Goal: Find specific page/section: Find specific page/section

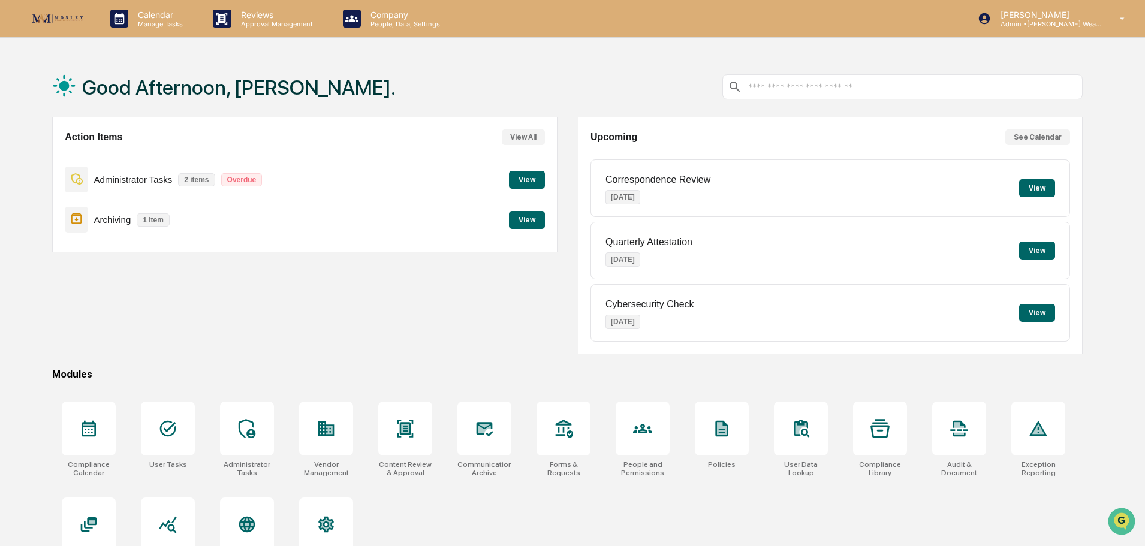
click at [536, 178] on button "View" at bounding box center [527, 180] width 36 height 18
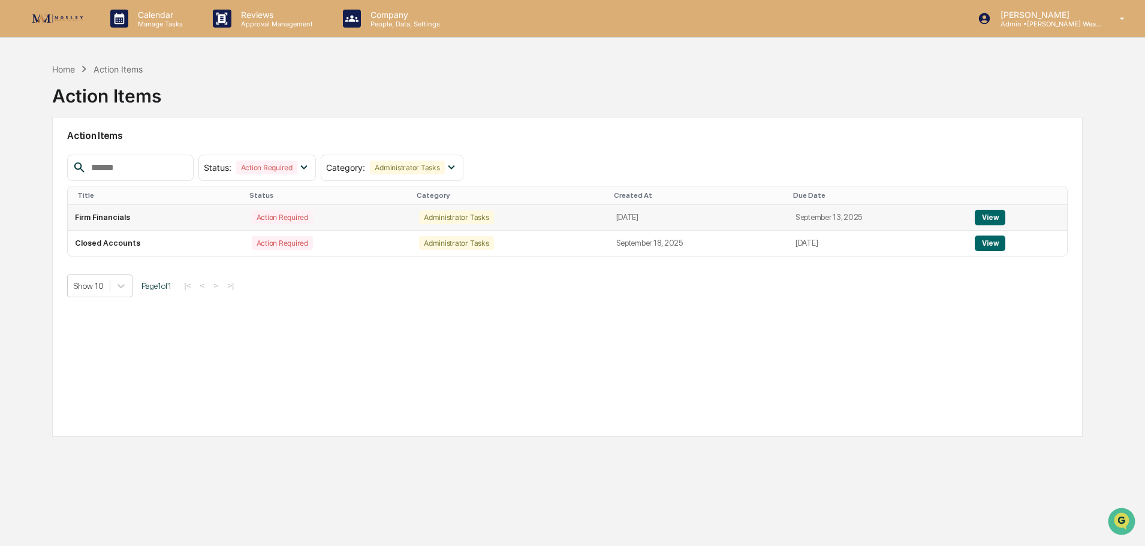
click at [991, 214] on button "View" at bounding box center [990, 218] width 31 height 16
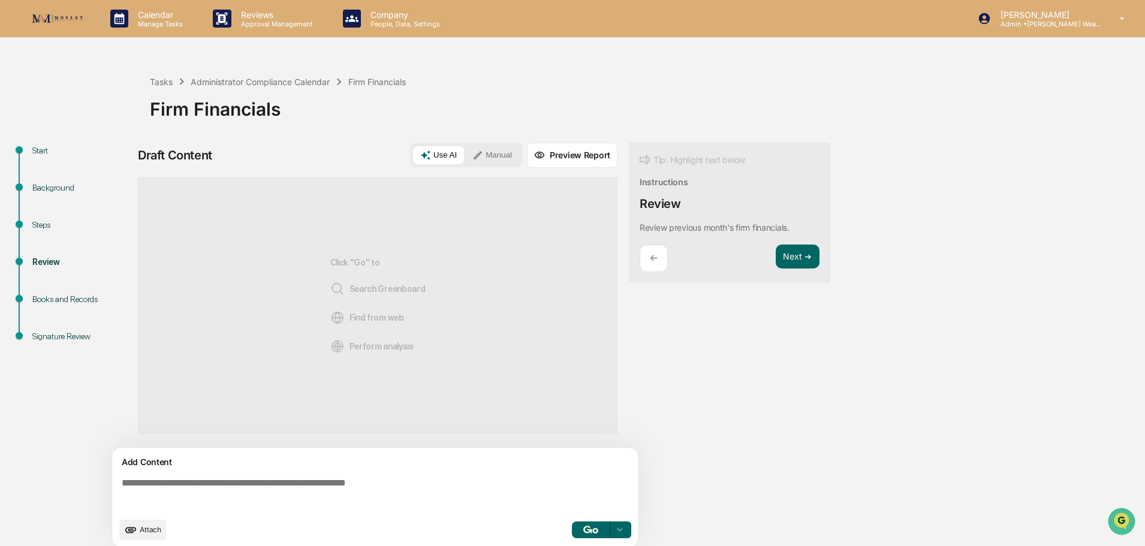
click at [652, 256] on p "←" at bounding box center [654, 257] width 8 height 11
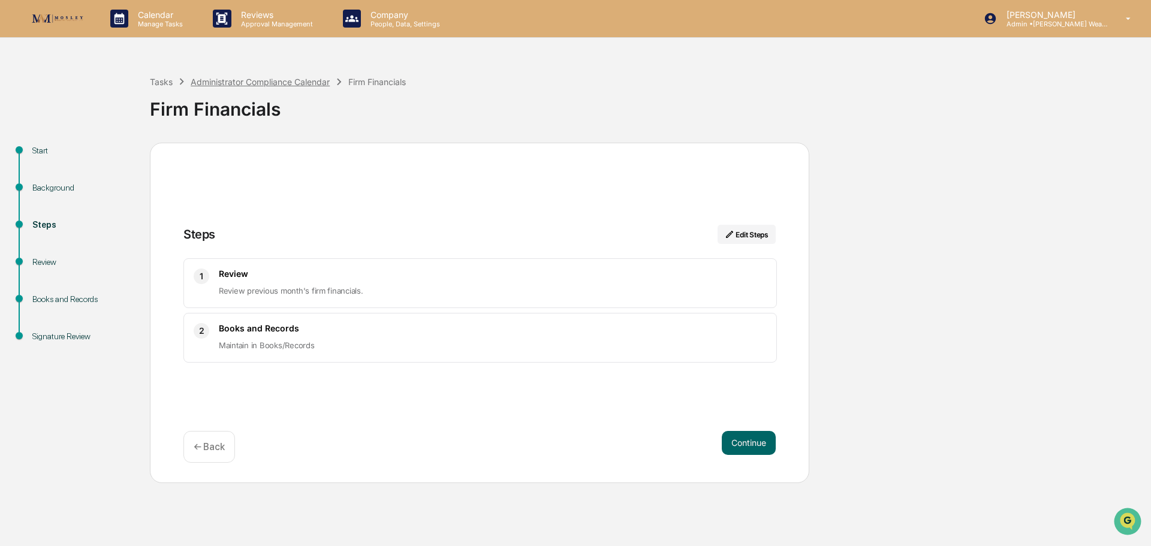
click at [225, 81] on div "Administrator Compliance Calendar" at bounding box center [260, 82] width 139 height 10
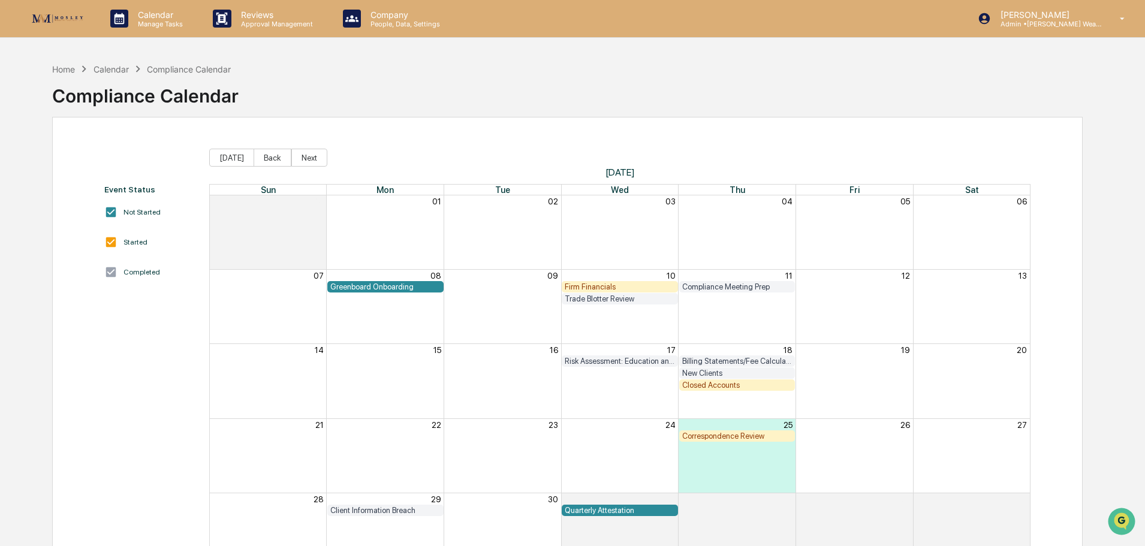
click at [109, 69] on div "Calendar" at bounding box center [111, 69] width 35 height 10
click at [59, 68] on div "Home" at bounding box center [63, 69] width 23 height 10
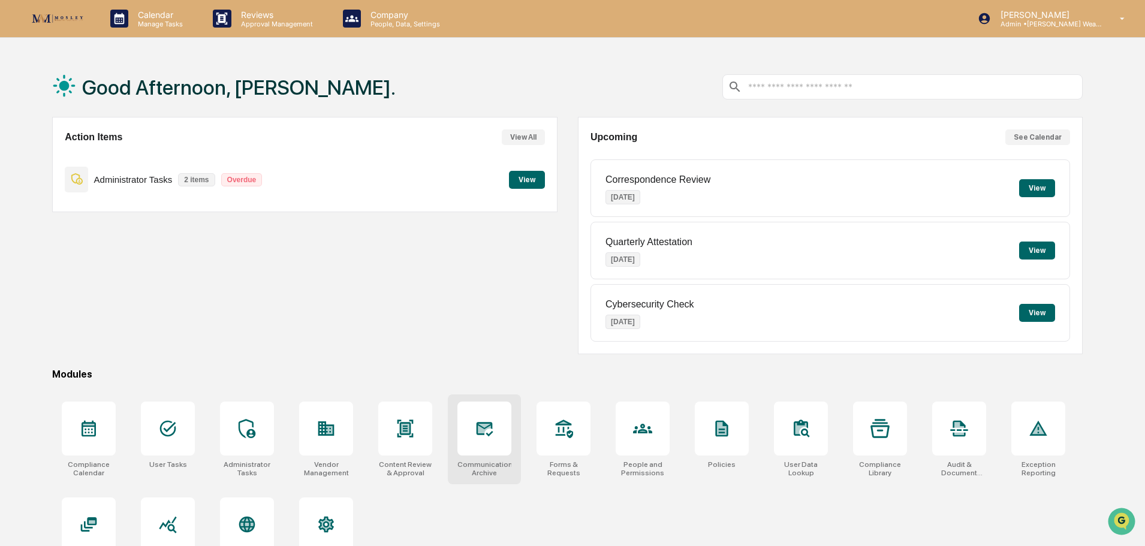
click at [479, 444] on div at bounding box center [484, 429] width 54 height 54
